Goal: Information Seeking & Learning: Learn about a topic

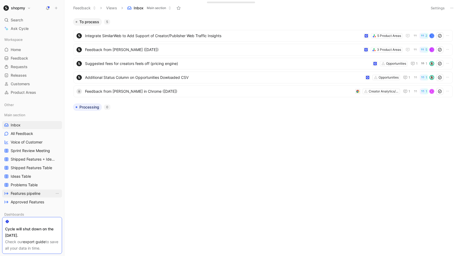
scroll to position [5, 0]
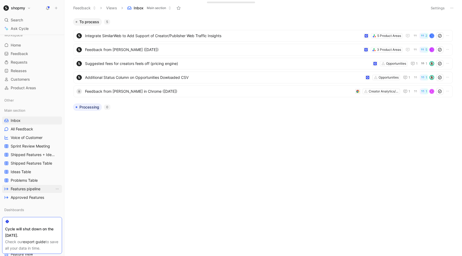
click at [32, 191] on span "Features pipeline" at bounding box center [26, 188] width 30 height 5
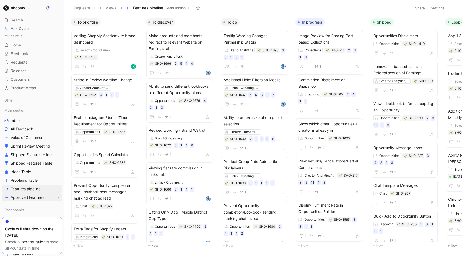
click at [34, 198] on span "Approved Features" at bounding box center [27, 197] width 33 height 5
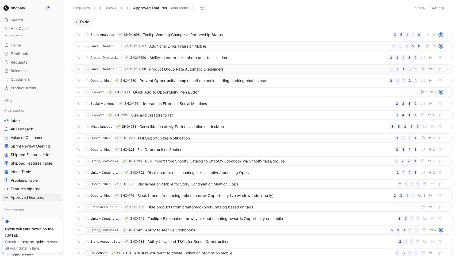
click at [168, 69] on span "Product Group Rate Automatic Disclaimers" at bounding box center [268, 69] width 238 height 6
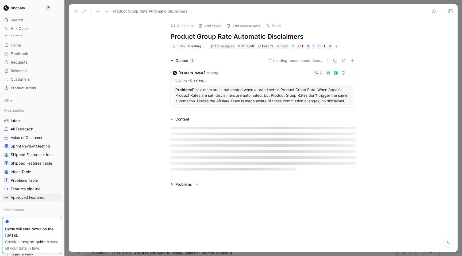
click at [205, 97] on p "Problem: Disclaimers aren’t automated when a brand sets a Product Group Rate. W…" at bounding box center [262, 95] width 175 height 17
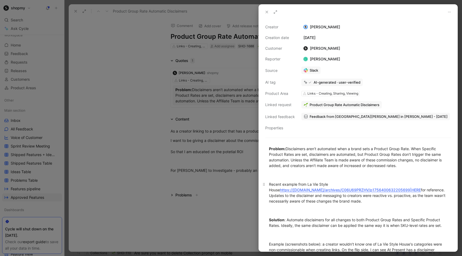
drag, startPoint x: 269, startPoint y: 148, endPoint x: 298, endPoint y: 185, distance: 47.7
click at [298, 185] on div "Problem: Disclaimers aren’t automated when a brand sets a Product Group Rate. W…" at bounding box center [358, 202] width 199 height 124
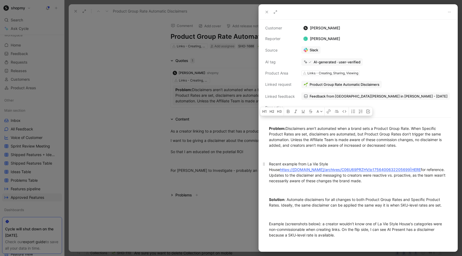
scroll to position [47, 0]
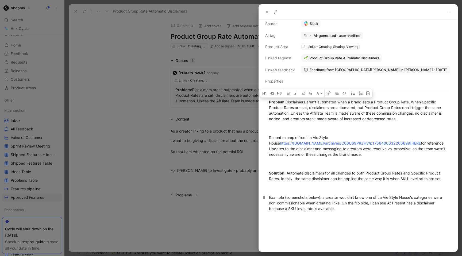
click at [343, 206] on div "Example (screenshots below): a creator wouldn’t know one of La Vie Style House'…" at bounding box center [358, 203] width 178 height 17
copy div "Problem: Disclaimers aren’t automated when a brand sets a Product Group Rate. W…"
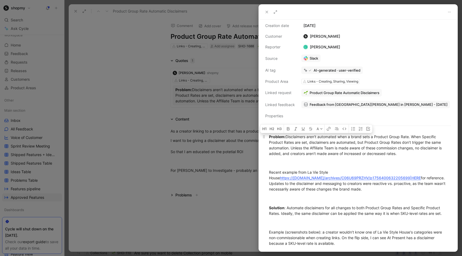
scroll to position [13, 0]
click at [328, 102] on span "Feedback from [GEOGRAPHIC_DATA][PERSON_NAME] in [PERSON_NAME] - [DATE]" at bounding box center [378, 103] width 138 height 5
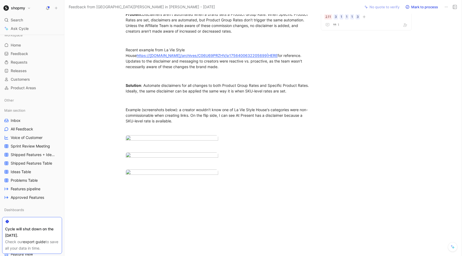
scroll to position [84, 0]
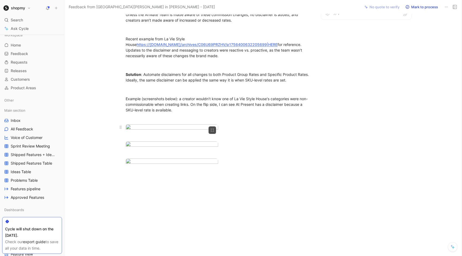
click at [188, 113] on body "shopmy Search ⌘ K Ask Cycle Workspace Home G then H Feedback G then F Requests …" at bounding box center [231, 128] width 462 height 256
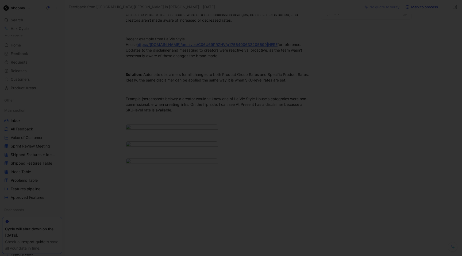
click at [261, 256] on div at bounding box center [231, 256] width 462 height 0
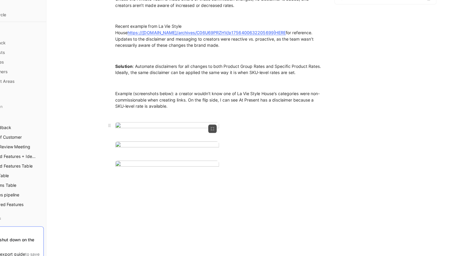
click at [172, 119] on body "shopmy Search ⌘ K Ask Cycle Workspace Home G then H Feedback G then F Requests …" at bounding box center [231, 128] width 462 height 256
